Goal: Task Accomplishment & Management: Use online tool/utility

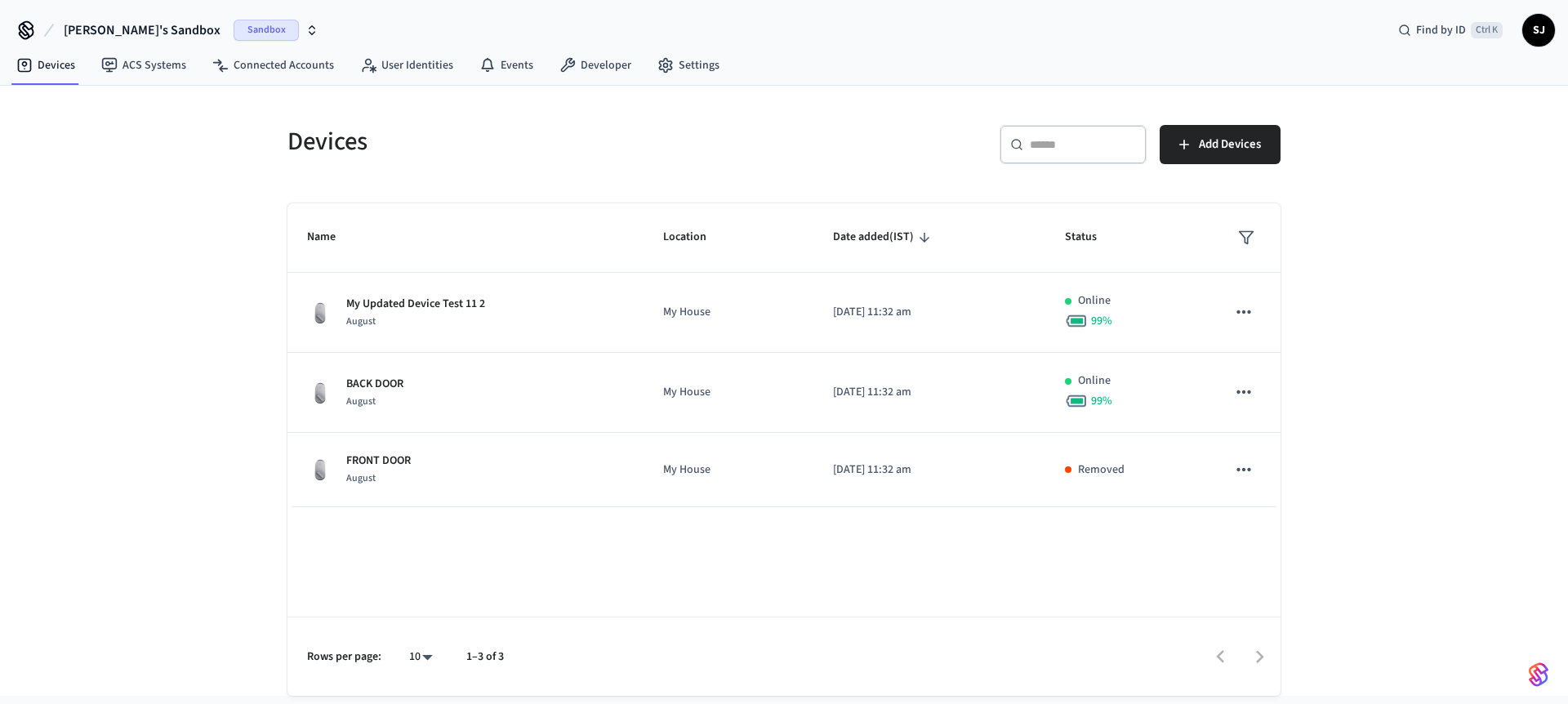
click at [108, 27] on span "[PERSON_NAME]'s Sandbox" at bounding box center [142, 29] width 157 height 19
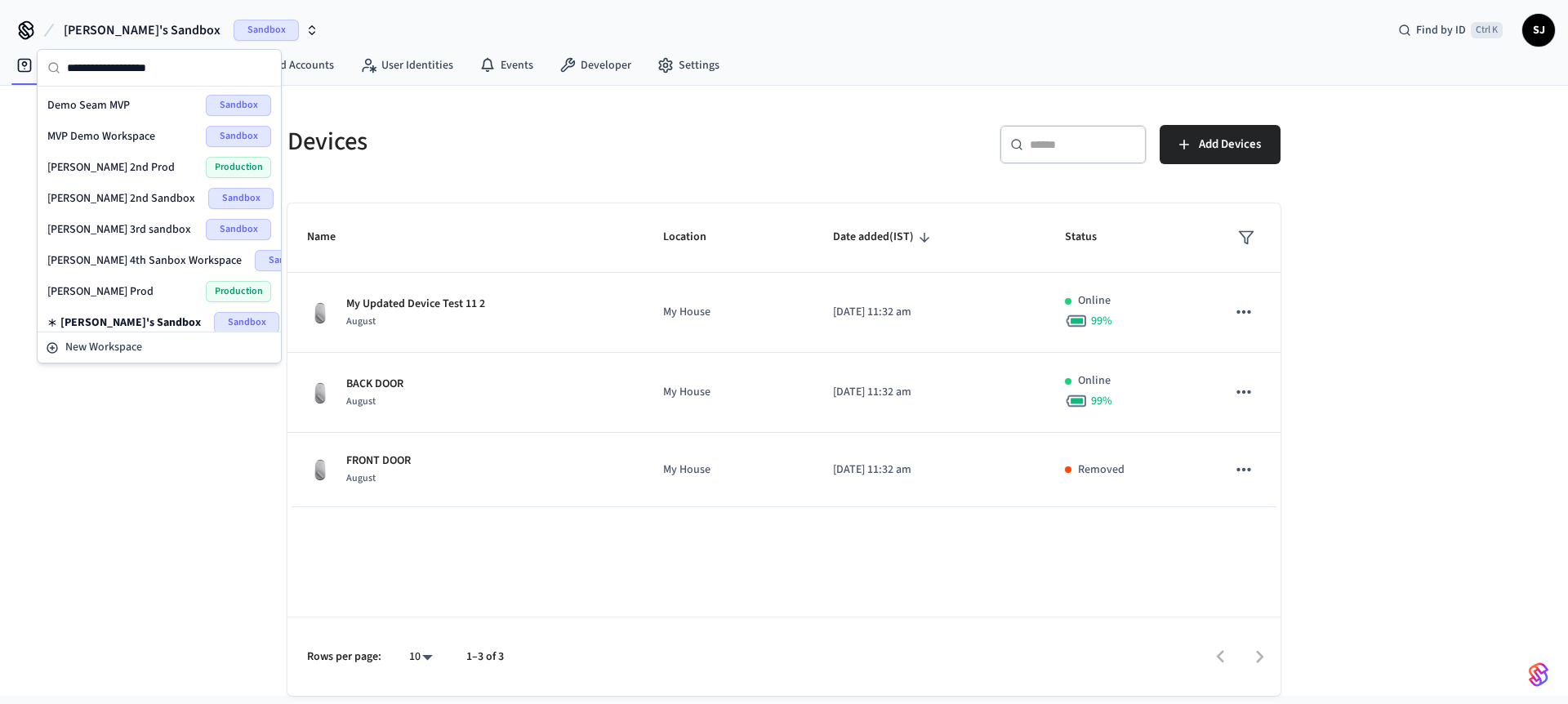
click at [120, 98] on span "Demo Seam MVP" at bounding box center [88, 106] width 82 height 16
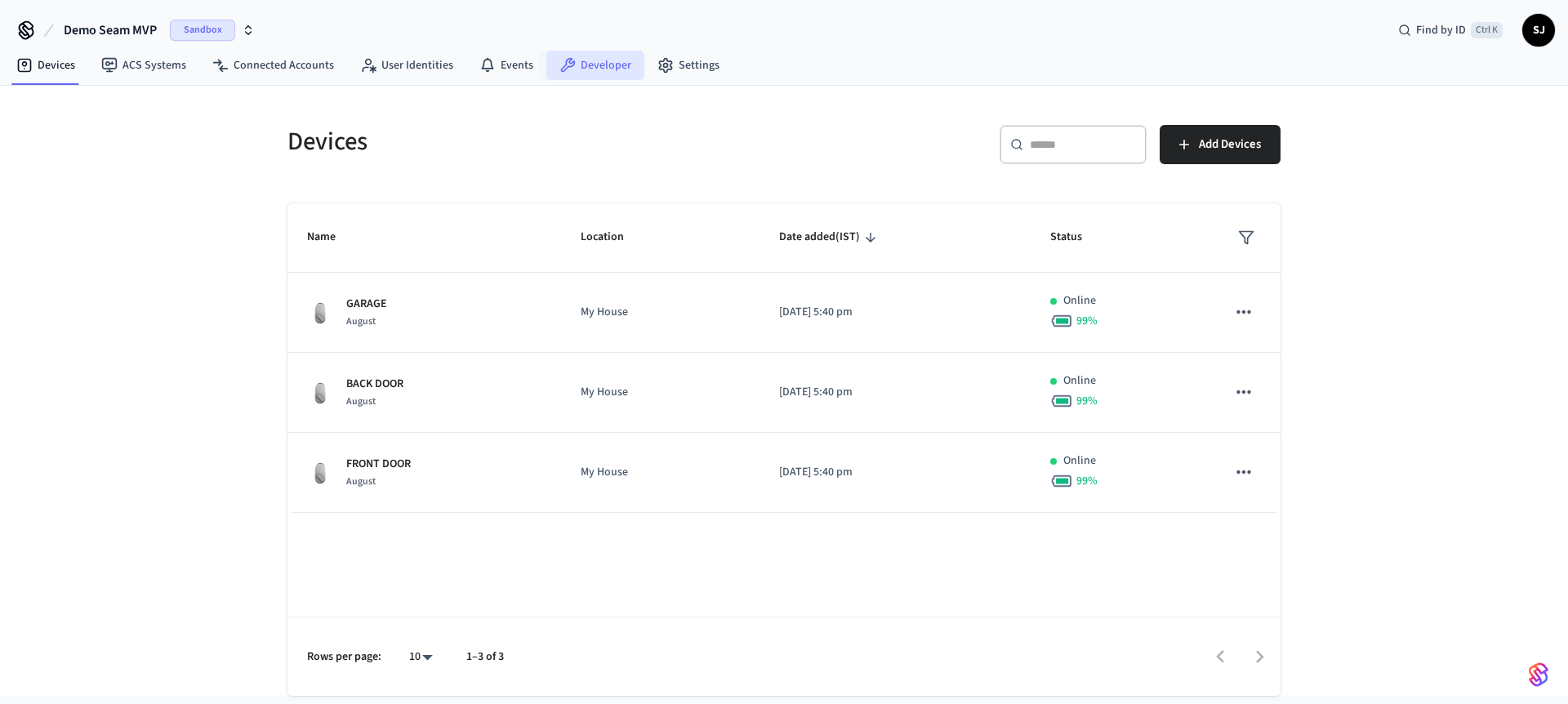
click at [594, 67] on link "Developer" at bounding box center [594, 66] width 98 height 29
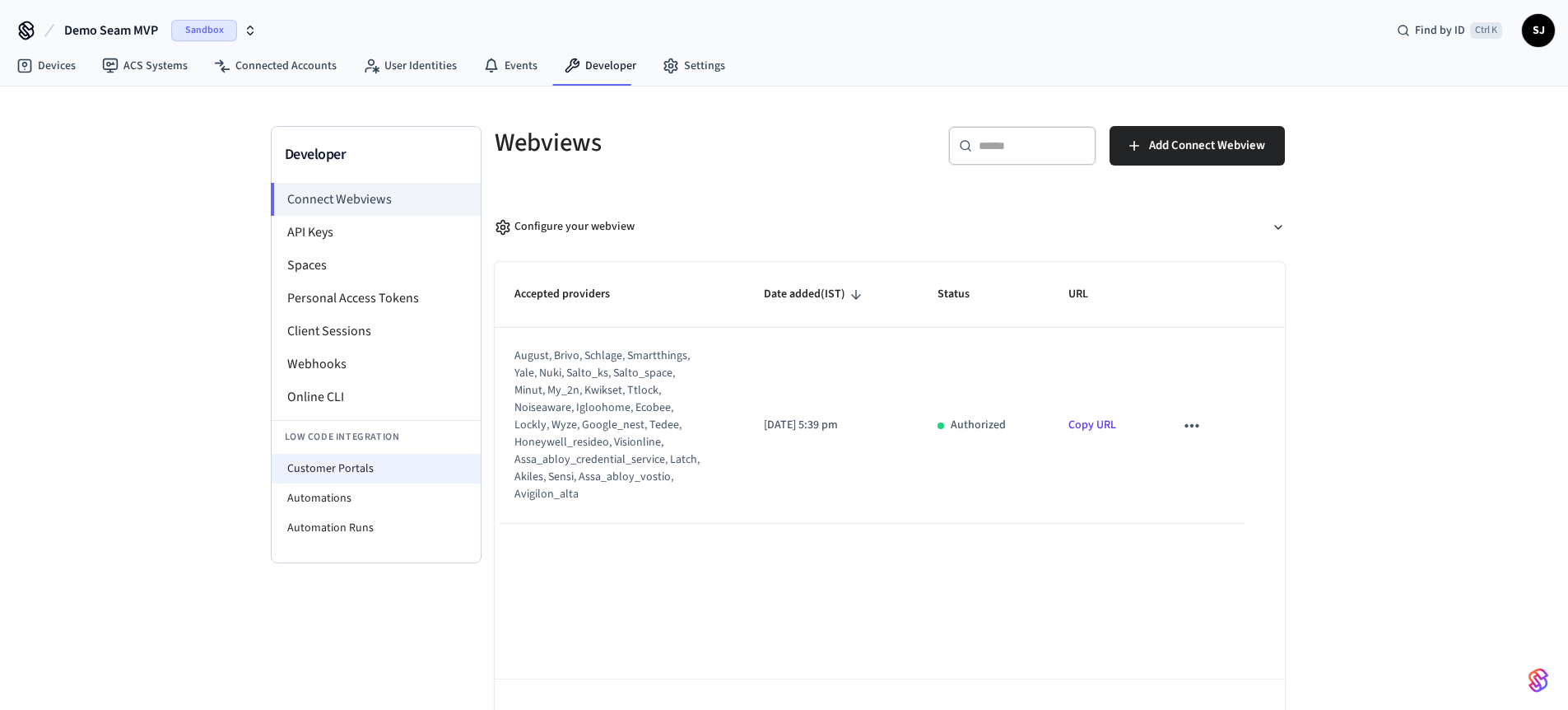
click at [340, 455] on li "Customer Portals" at bounding box center [377, 469] width 210 height 29
select select "**********"
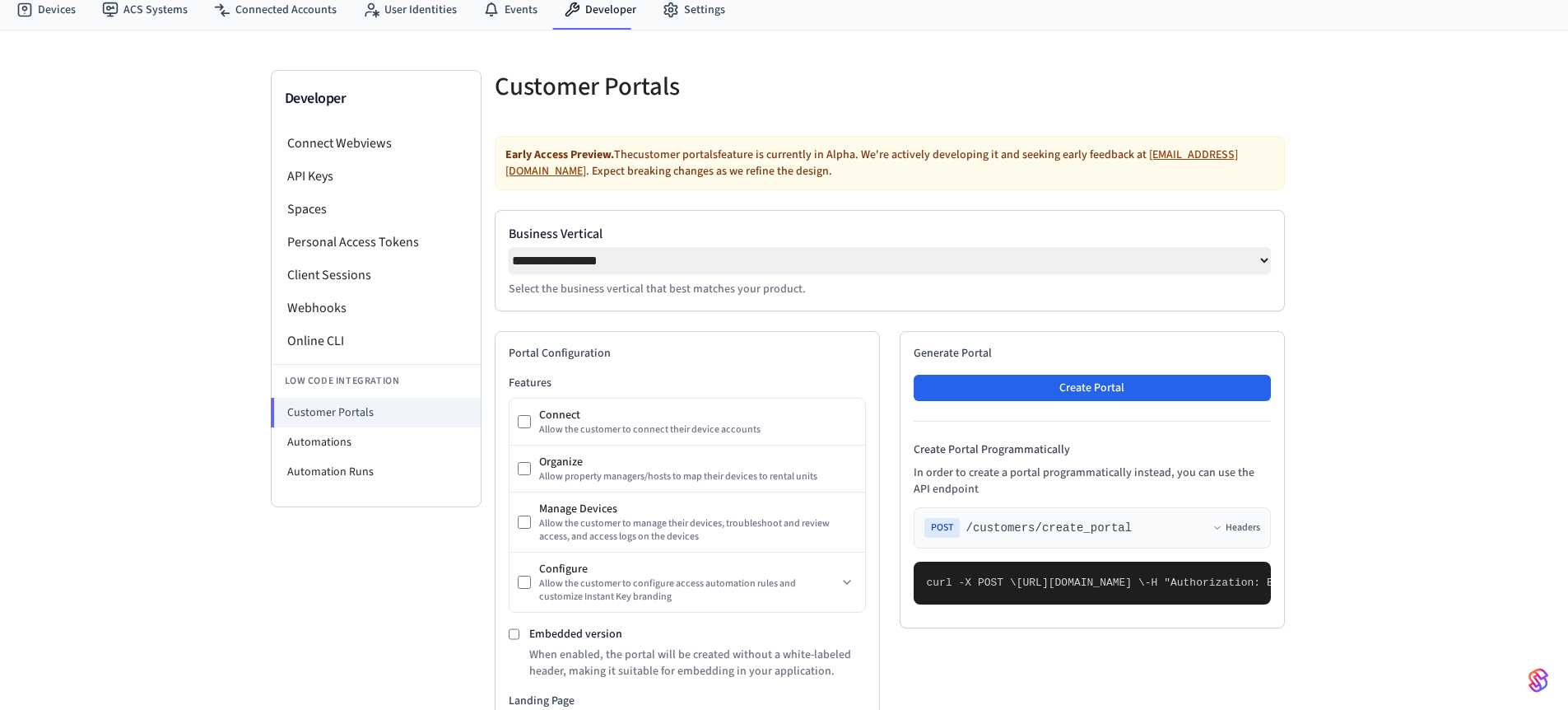
scroll to position [69, 0]
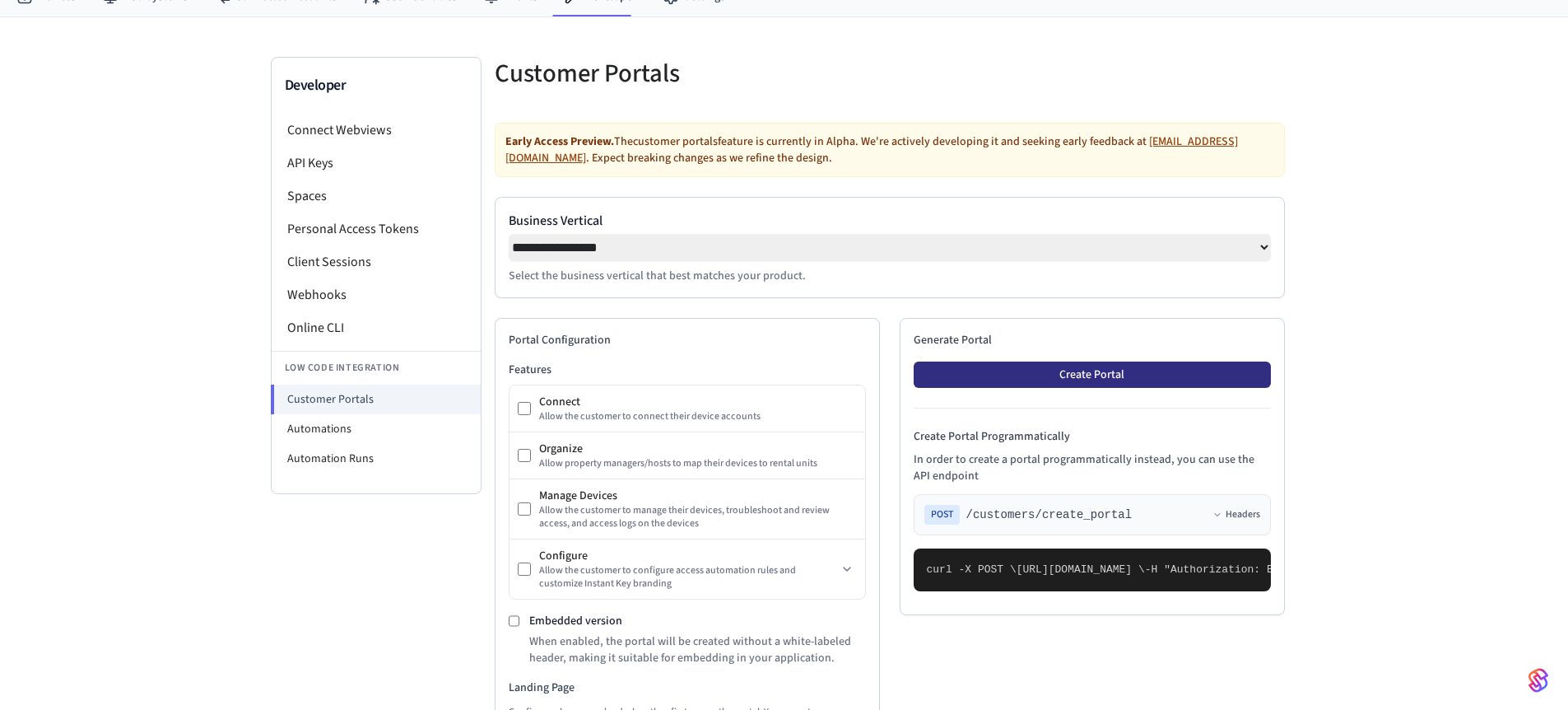
click at [1101, 383] on button "Create Portal" at bounding box center [1092, 374] width 358 height 27
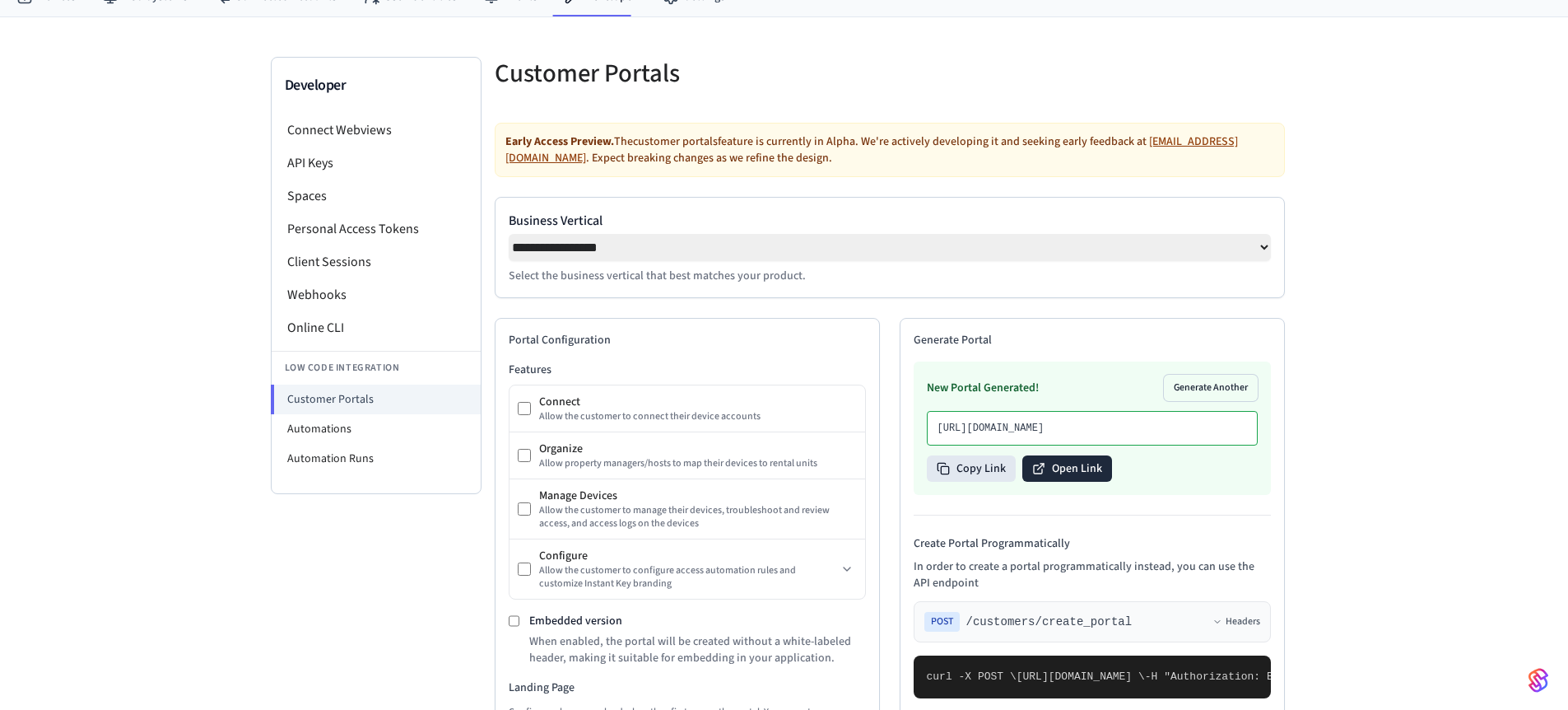
click at [1079, 482] on button "Open Link" at bounding box center [1067, 468] width 90 height 27
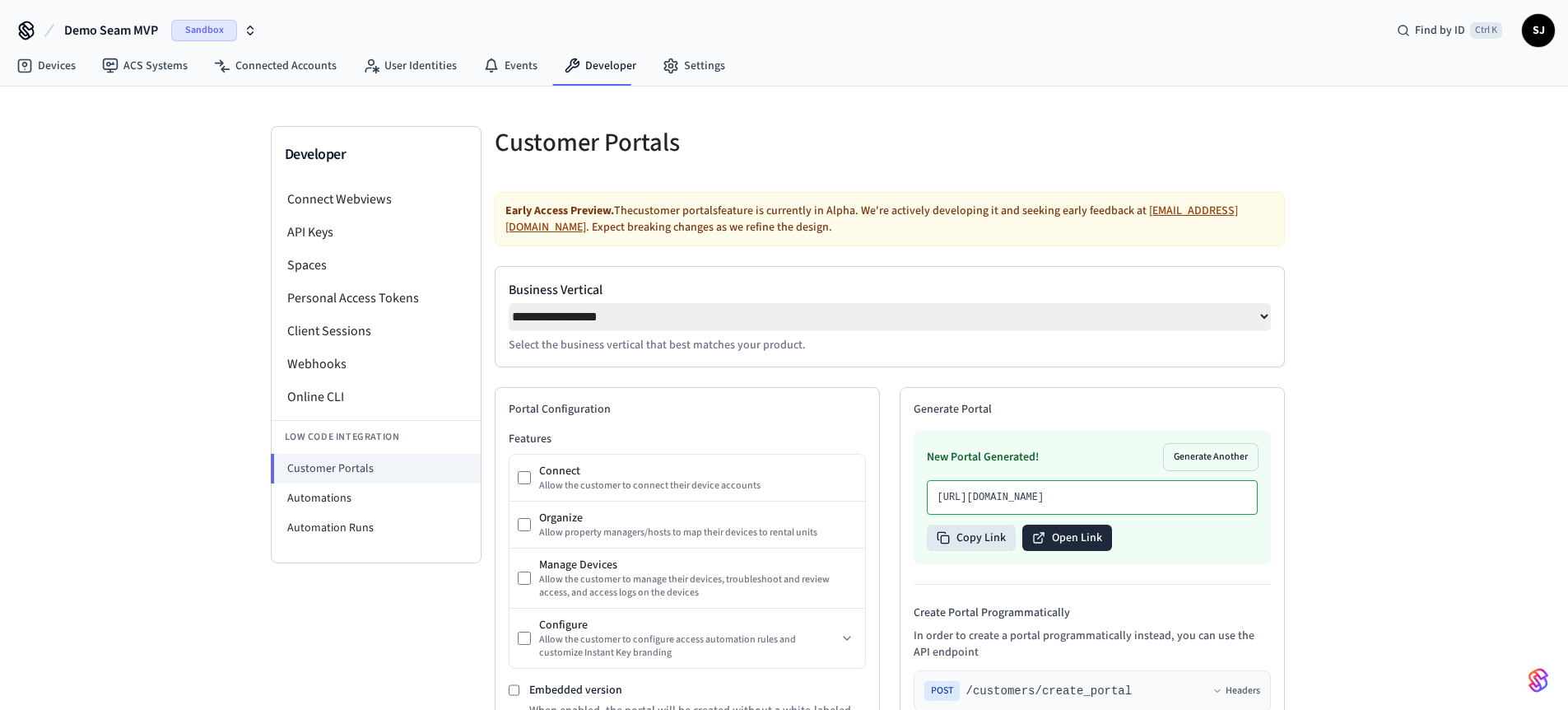
click at [1059, 551] on button "Open Link" at bounding box center [1067, 538] width 90 height 27
click at [1062, 551] on button "Open Link" at bounding box center [1067, 538] width 90 height 27
click at [121, 32] on span "Demo Seam MVP" at bounding box center [111, 29] width 94 height 19
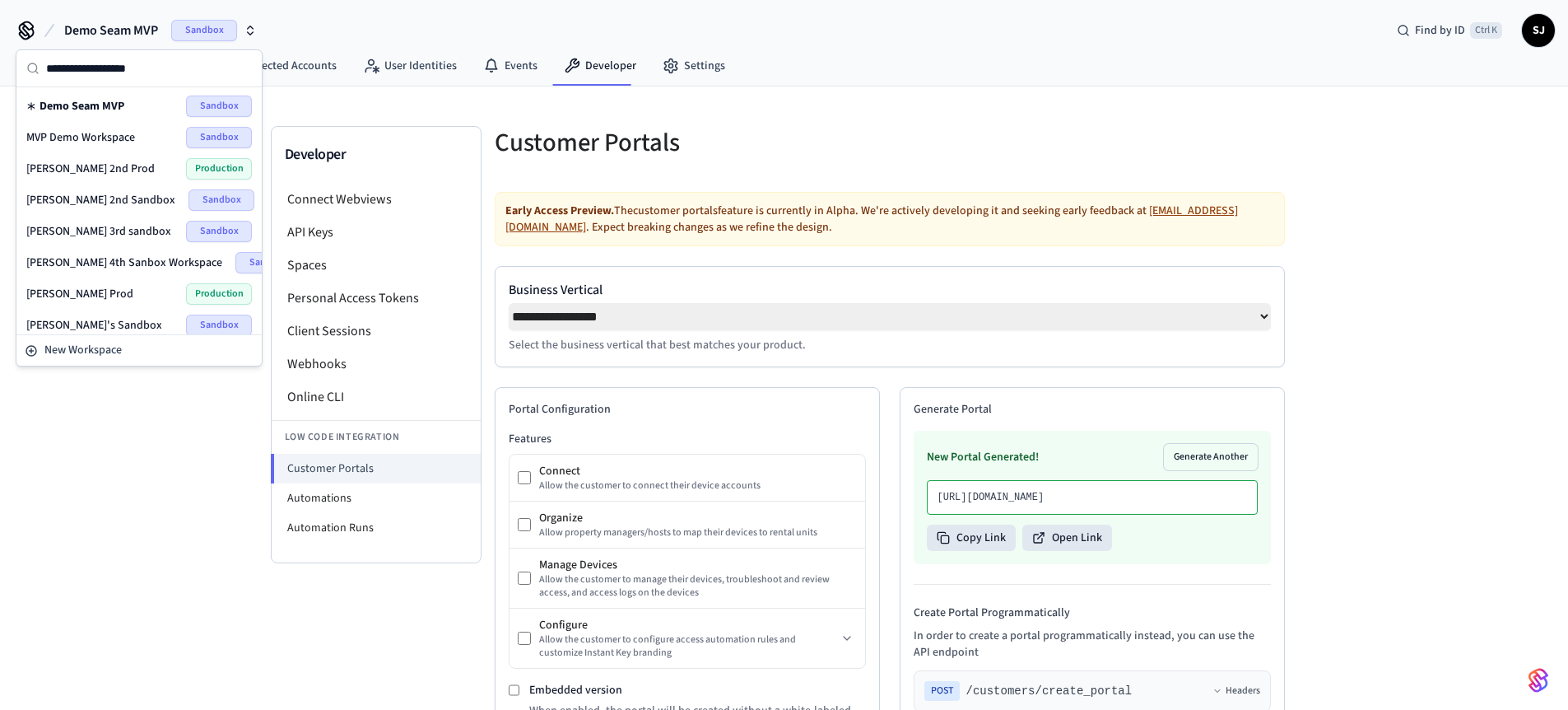
click at [590, 241] on div "Early Access Preview. The customer portals feature is currently in Alpha. We're…" at bounding box center [890, 219] width 790 height 54
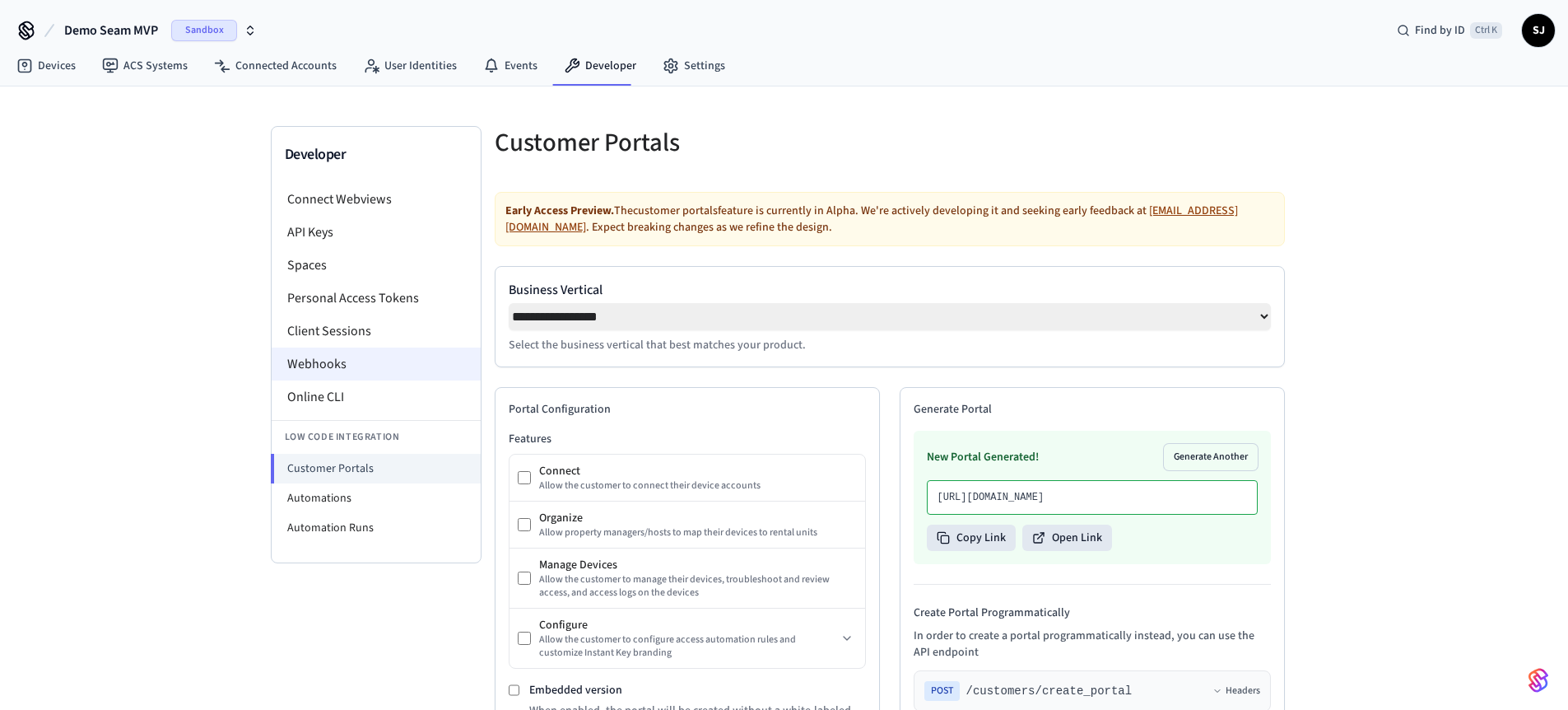
click at [324, 361] on li "Webhooks" at bounding box center [377, 364] width 210 height 33
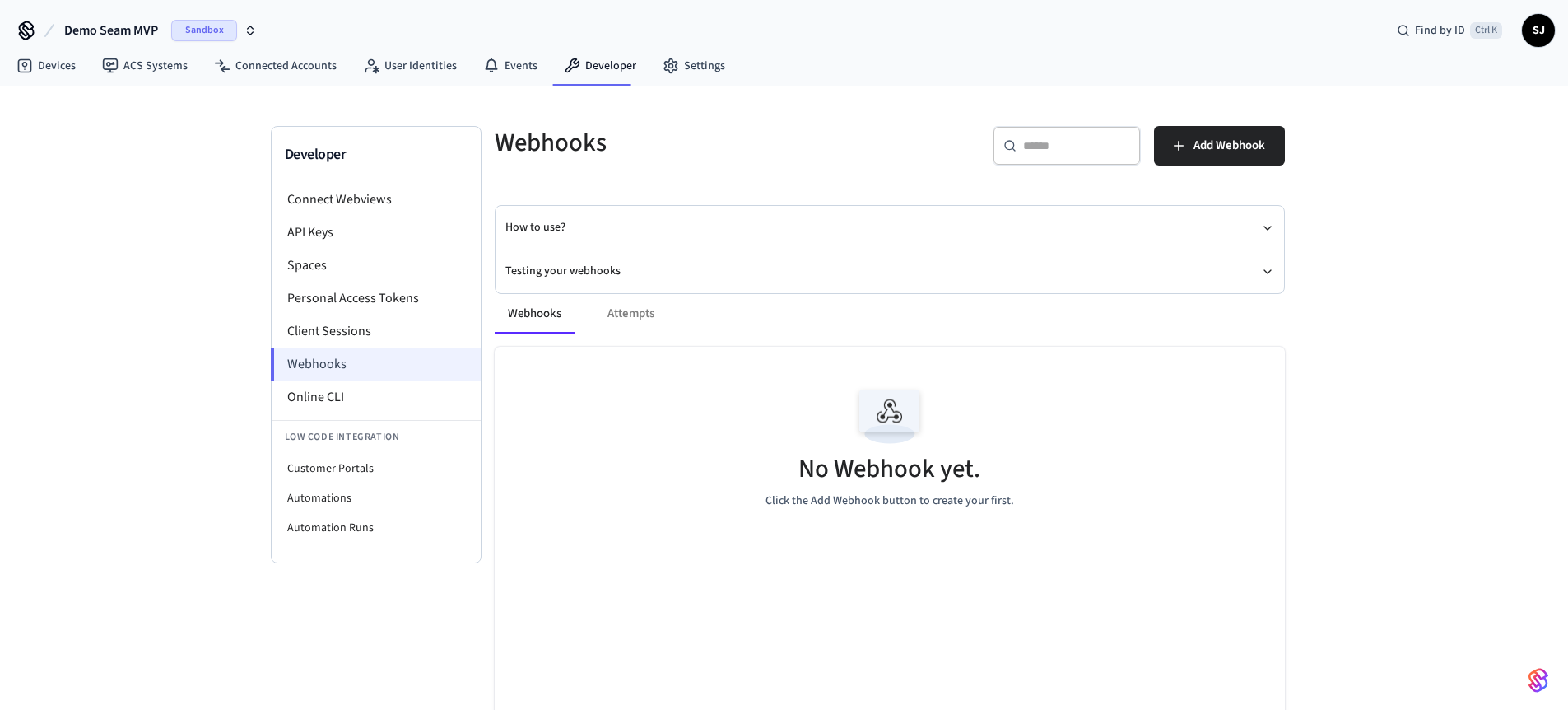
click at [324, 361] on li "Webhooks" at bounding box center [376, 364] width 210 height 33
click at [83, 34] on span "Demo Seam MVP" at bounding box center [111, 29] width 94 height 19
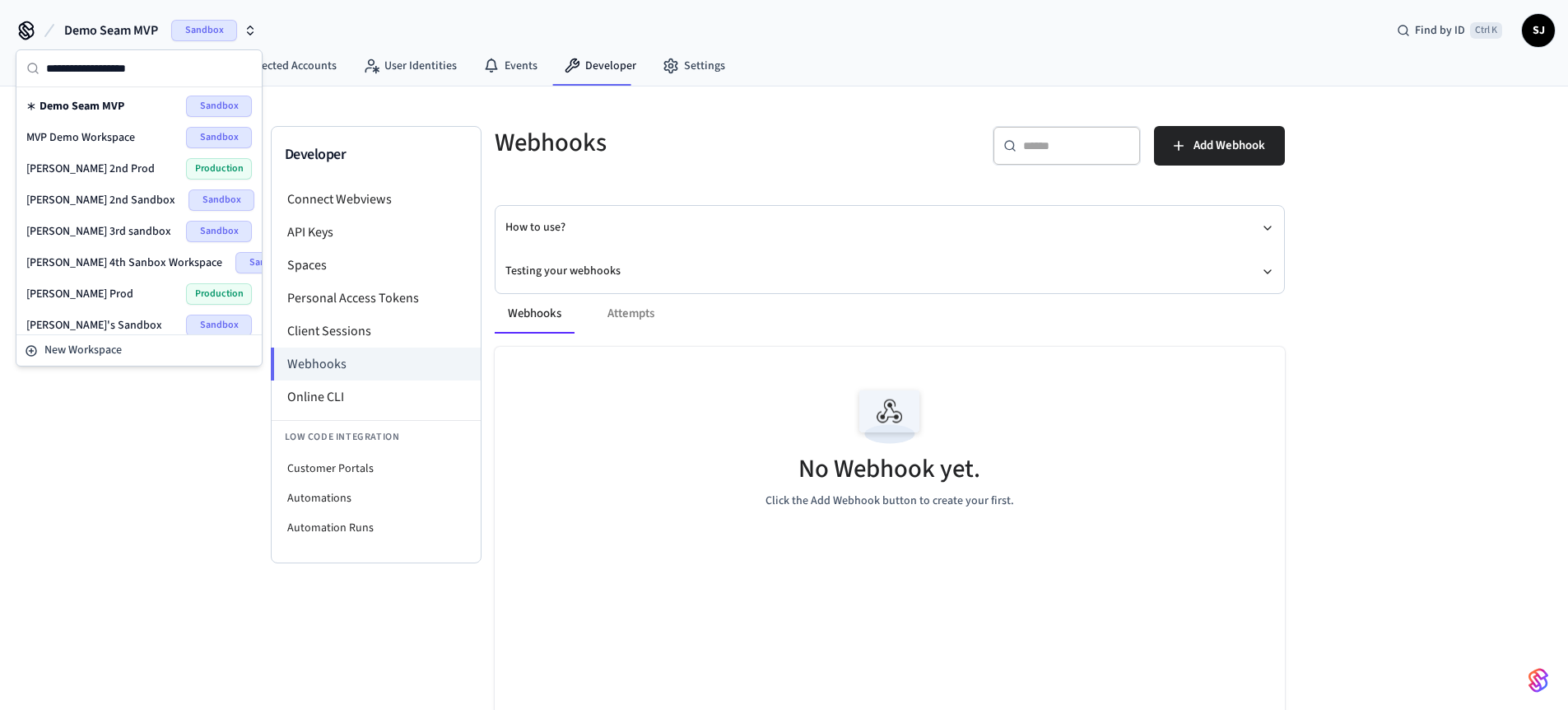
click at [67, 130] on span "MVP Demo Workspace" at bounding box center [81, 138] width 108 height 17
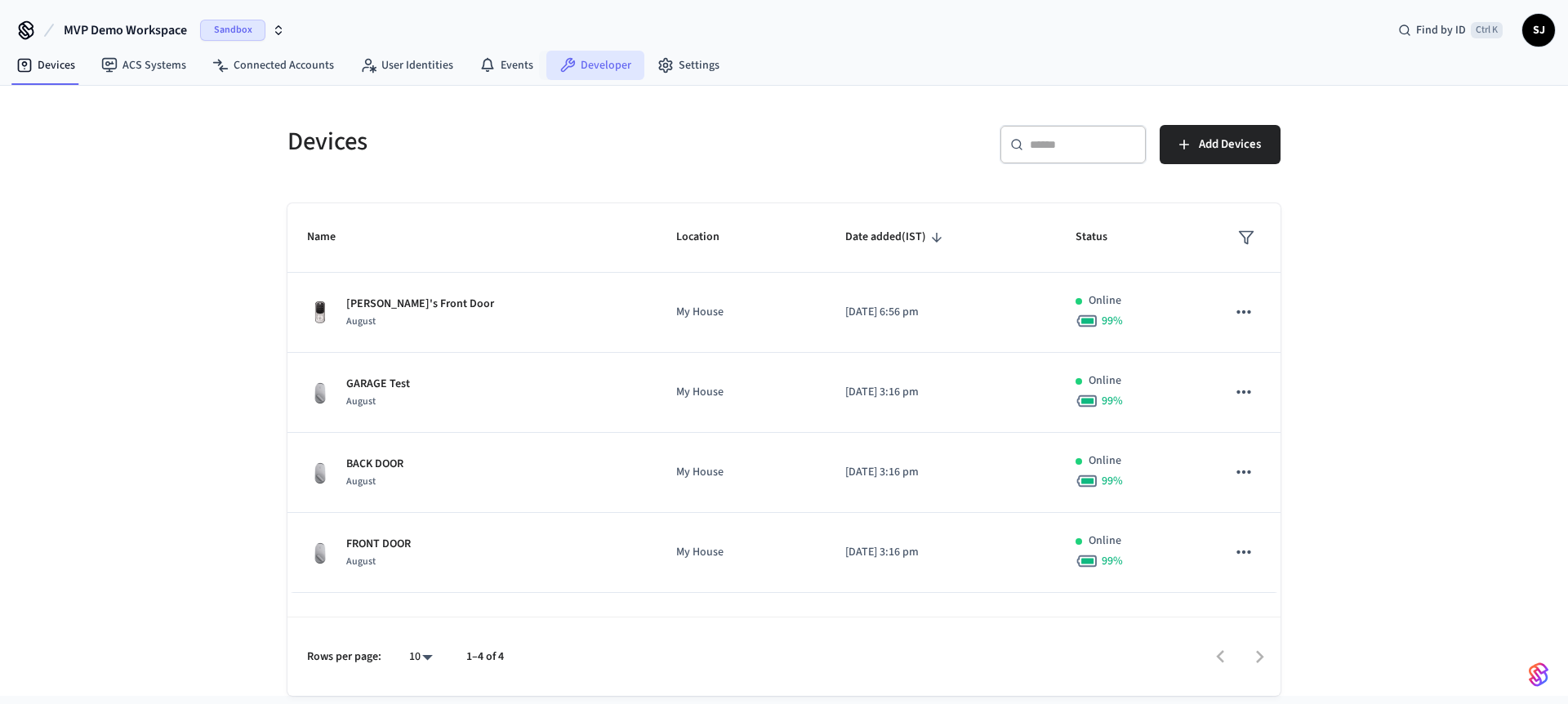
click at [602, 68] on link "Developer" at bounding box center [594, 66] width 98 height 29
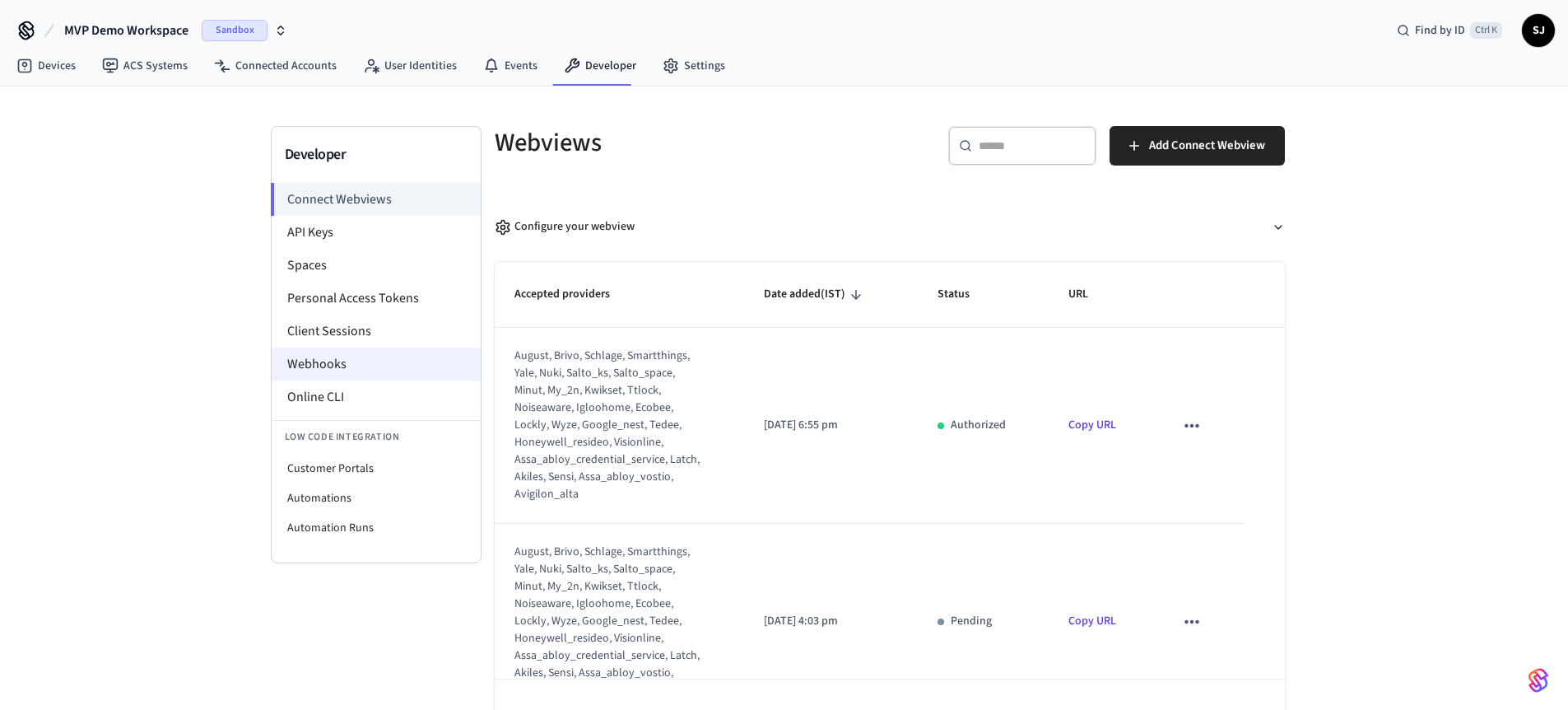
click at [361, 372] on li "Webhooks" at bounding box center [377, 364] width 210 height 33
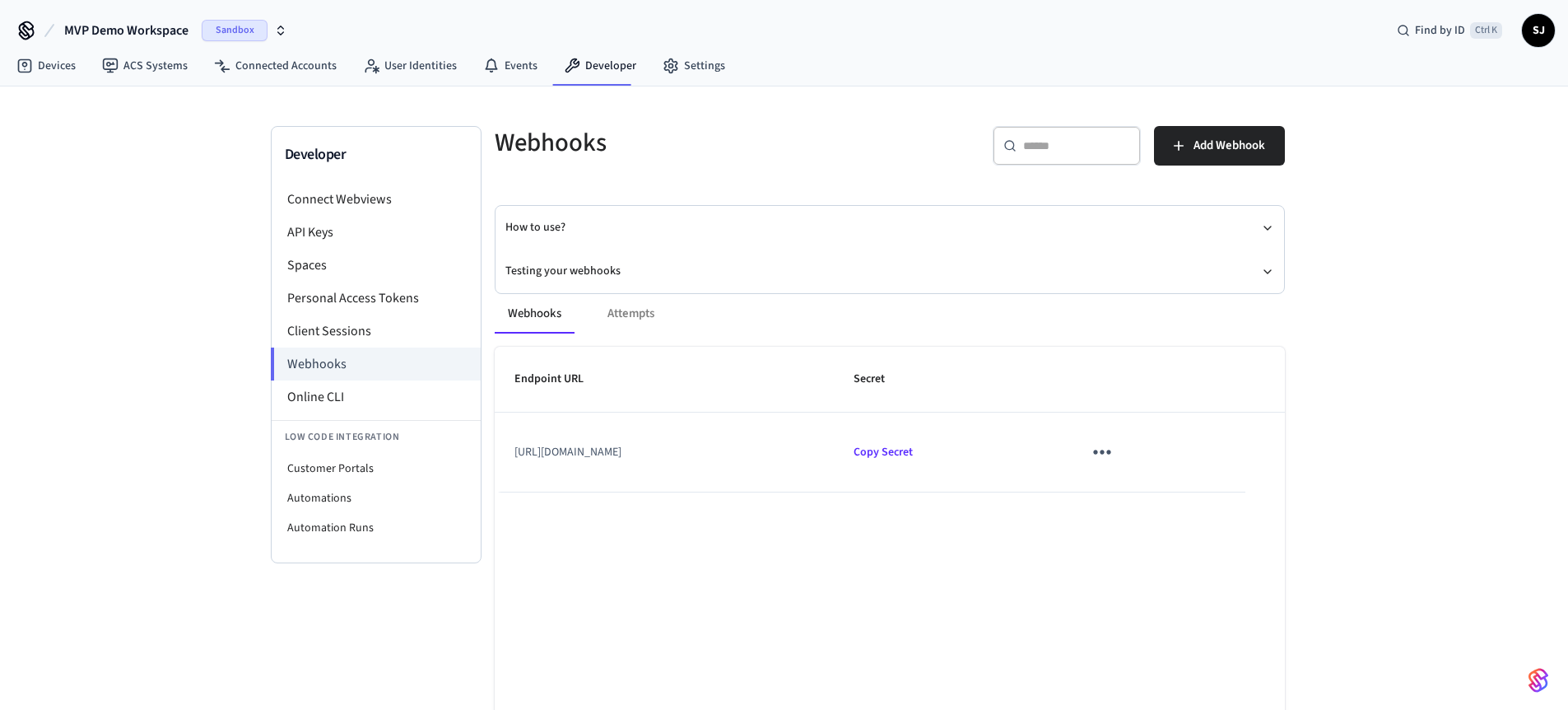
click at [344, 448] on li "Low Code Integration" at bounding box center [377, 437] width 210 height 34
drag, startPoint x: 344, startPoint y: 448, endPoint x: 332, endPoint y: 457, distance: 15.0
click at [332, 457] on div "Low Code Integration Customer Portals Automations Automation Runs" at bounding box center [377, 481] width 210 height 122
click at [332, 457] on li "Customer Portals" at bounding box center [377, 469] width 210 height 29
select select "**********"
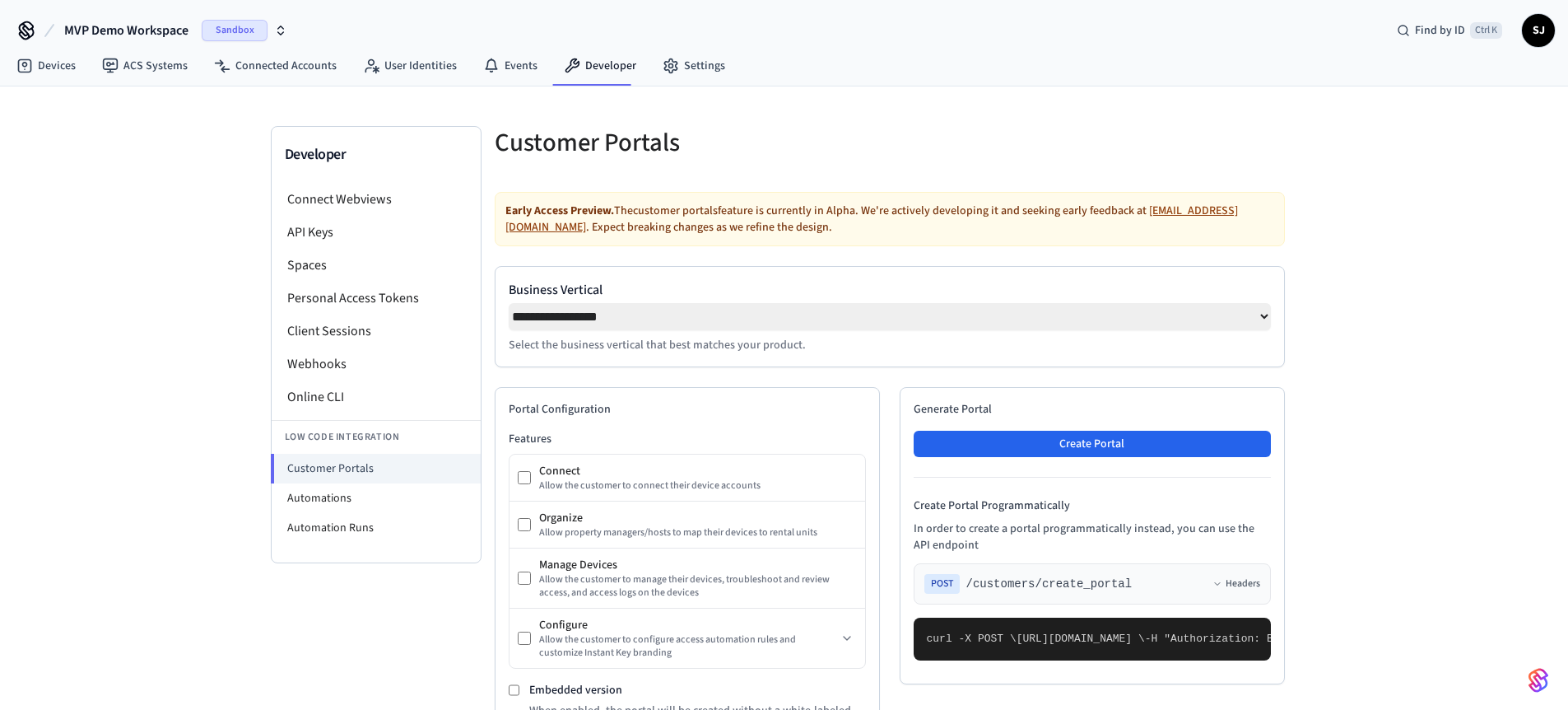
click at [1107, 463] on div "Generate Portal Create Portal Create Portal Programmatically In order to create…" at bounding box center [1092, 535] width 385 height 297
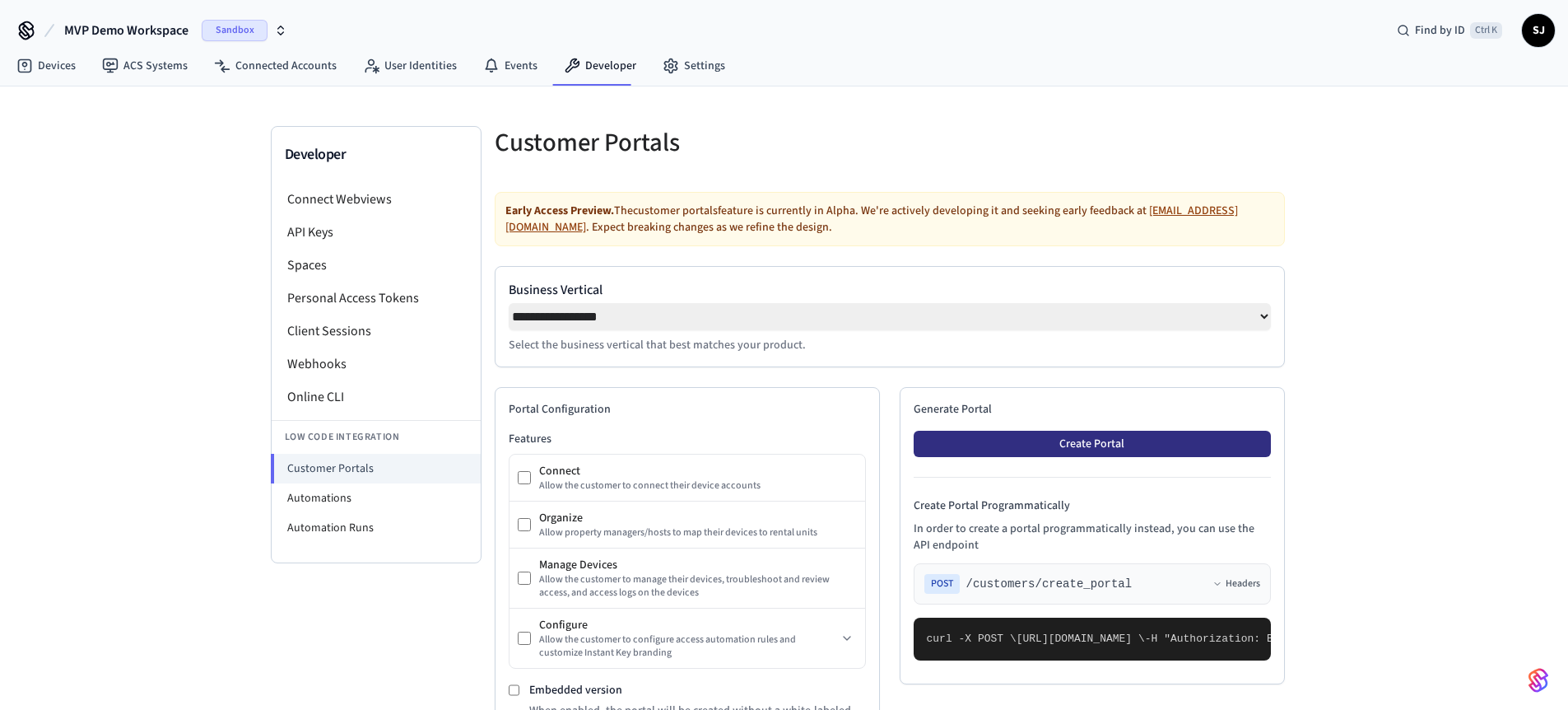
click at [1064, 457] on button "Create Portal" at bounding box center [1092, 443] width 358 height 27
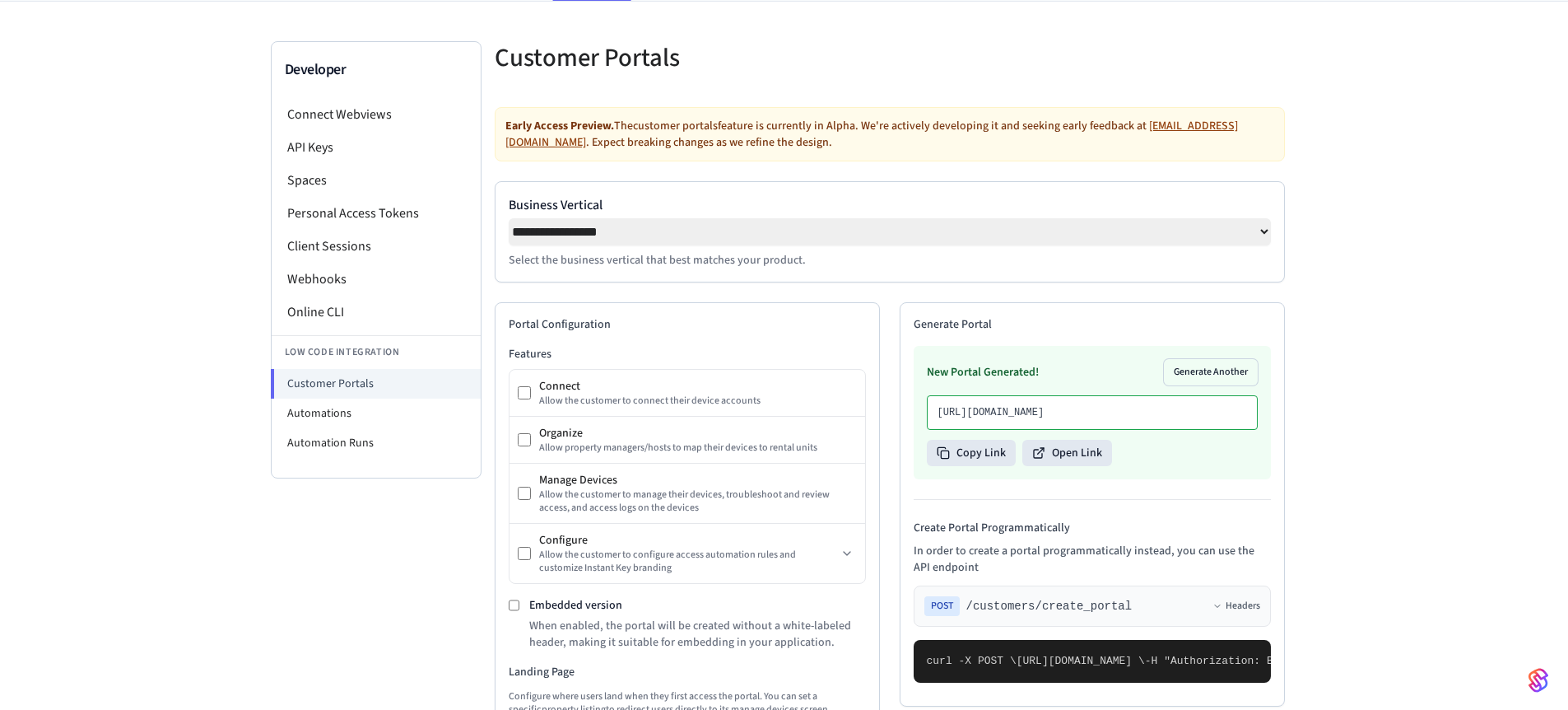
scroll to position [94, 0]
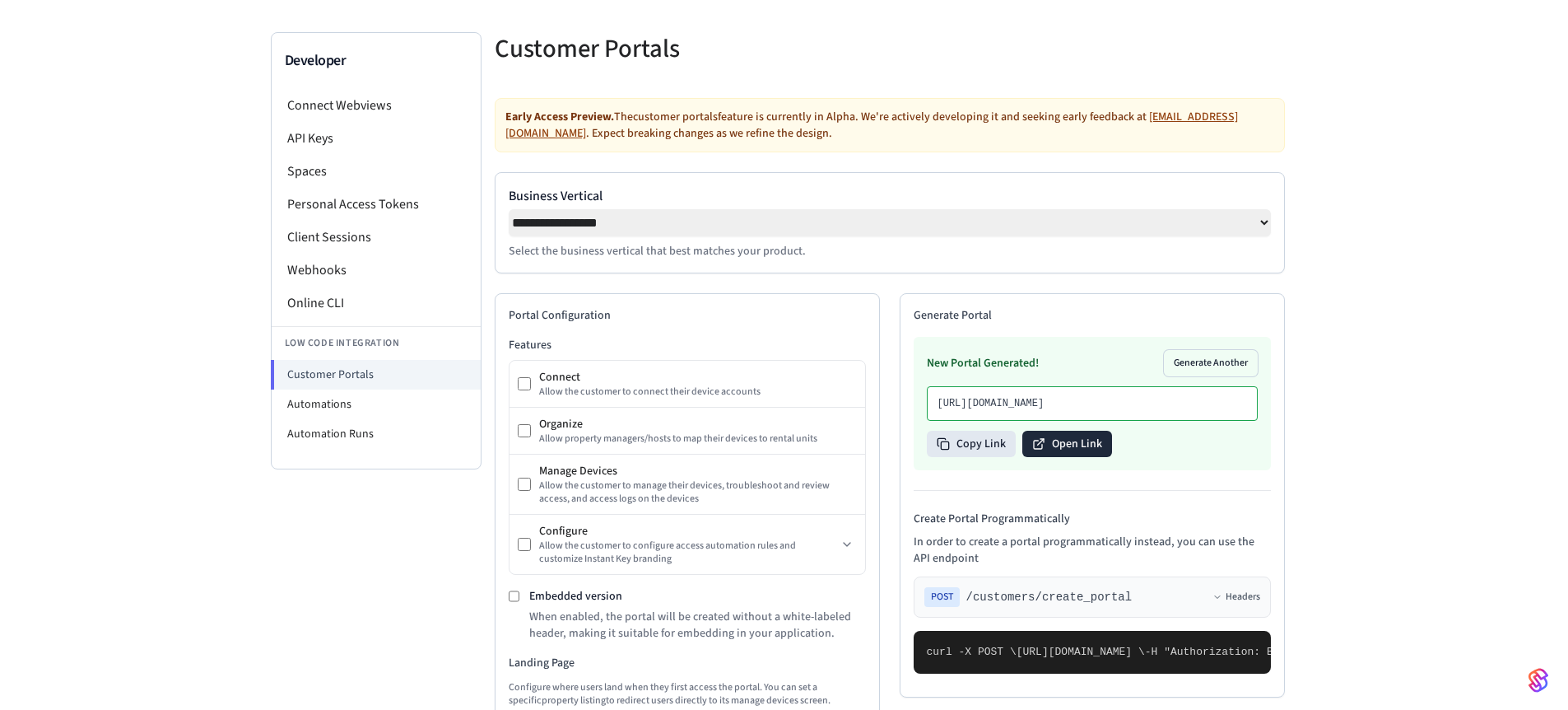
click at [1044, 457] on button "Open Link" at bounding box center [1067, 443] width 90 height 27
click at [367, 262] on li "Webhooks" at bounding box center [377, 270] width 210 height 33
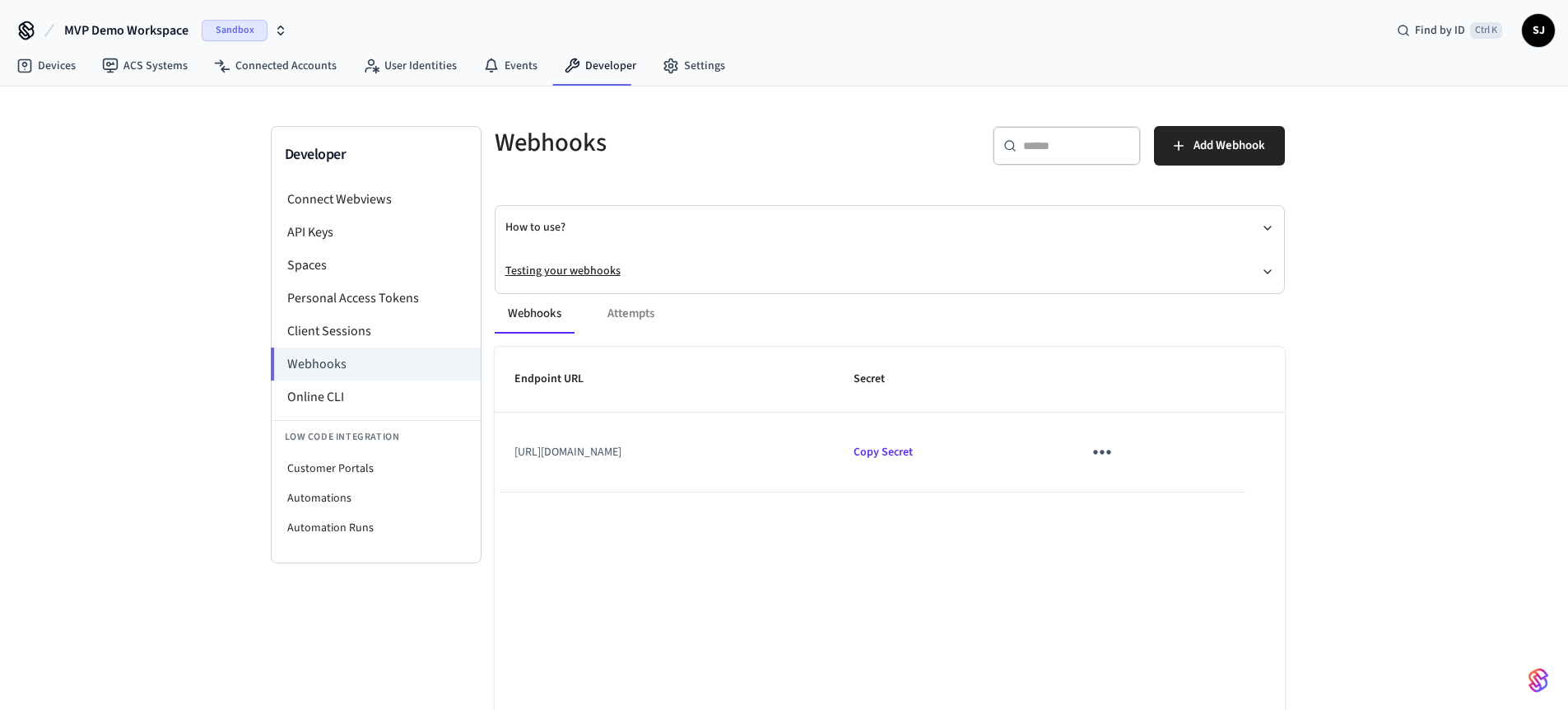
click at [576, 272] on button "Testing your webhooks" at bounding box center [890, 270] width 769 height 43
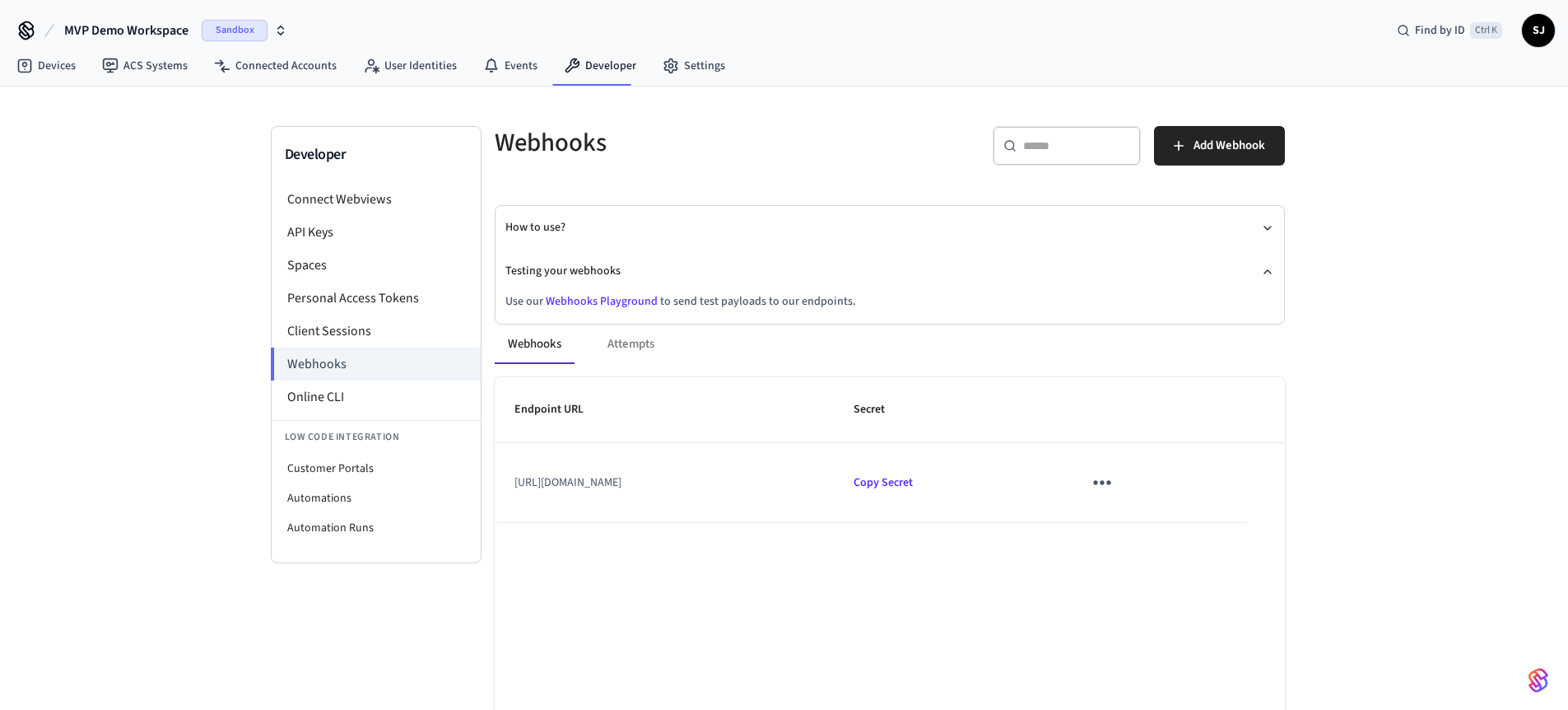
click at [619, 298] on link "Webhooks Playground" at bounding box center [602, 302] width 112 height 17
